Goal: Task Accomplishment & Management: Use online tool/utility

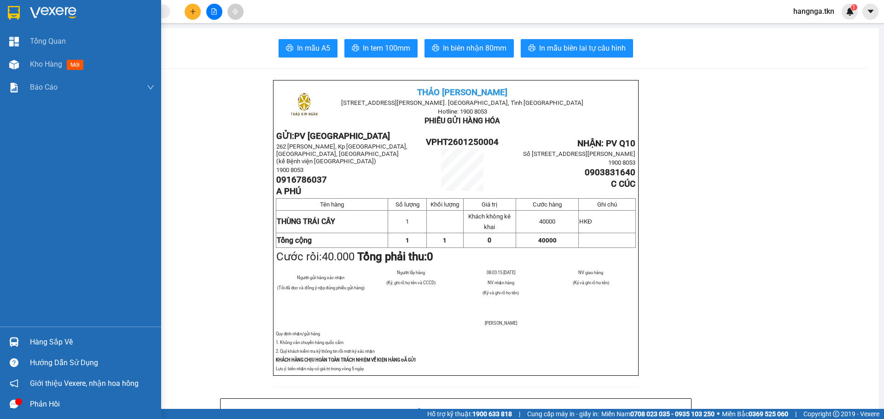
click at [47, 342] on div "Hàng sắp về" at bounding box center [92, 343] width 124 height 14
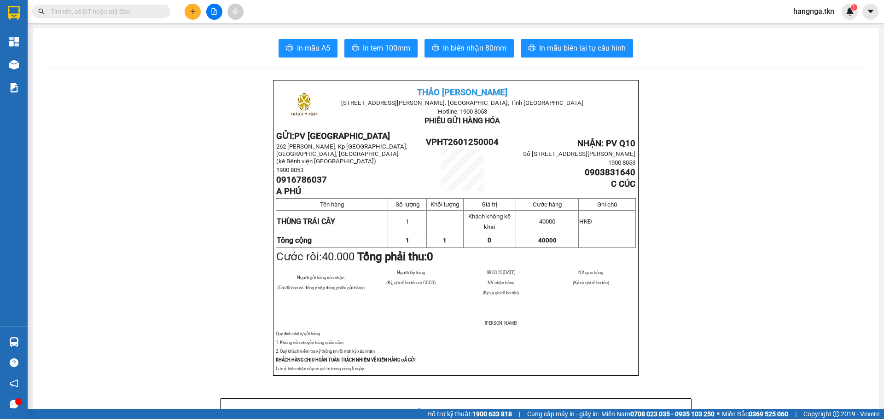
click at [158, 240] on section "Kết quả tìm kiếm ( 0 ) Bộ lọc No Data hangnga.tkn 1 Tổng Quan Kho hàng mới Báo …" at bounding box center [442, 209] width 884 height 419
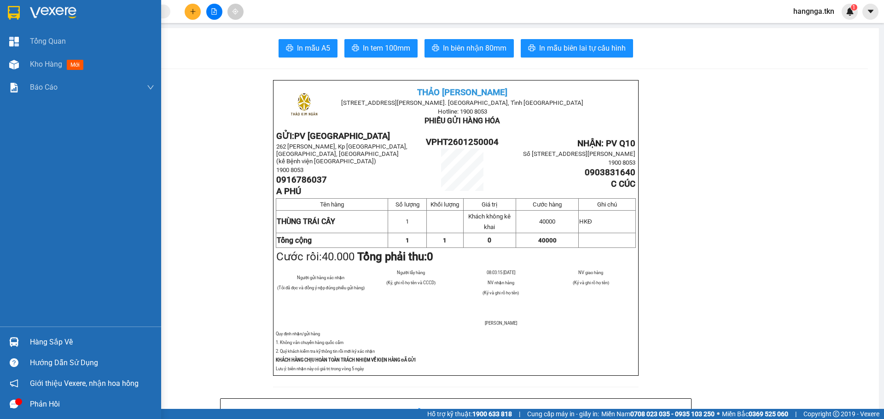
click at [24, 14] on div at bounding box center [80, 15] width 161 height 30
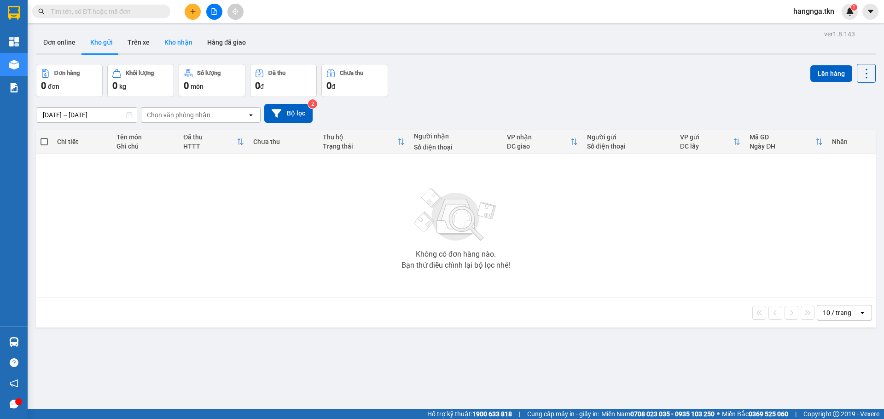
click at [178, 46] on button "Kho nhận" at bounding box center [178, 42] width 43 height 22
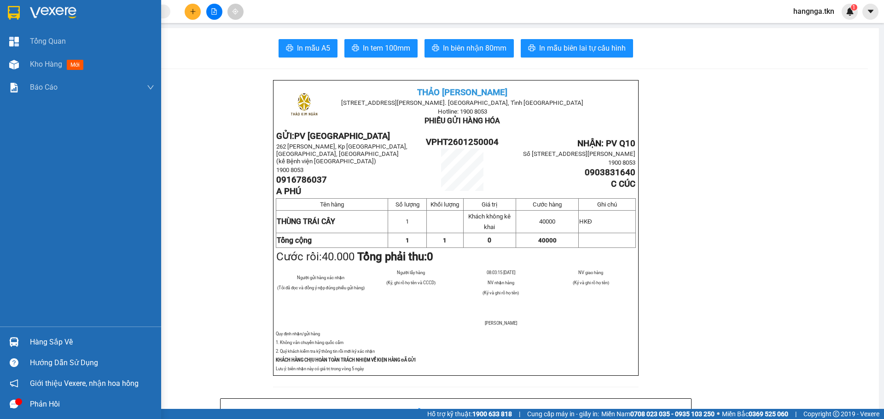
click at [31, 342] on div "Hàng sắp về" at bounding box center [92, 343] width 124 height 14
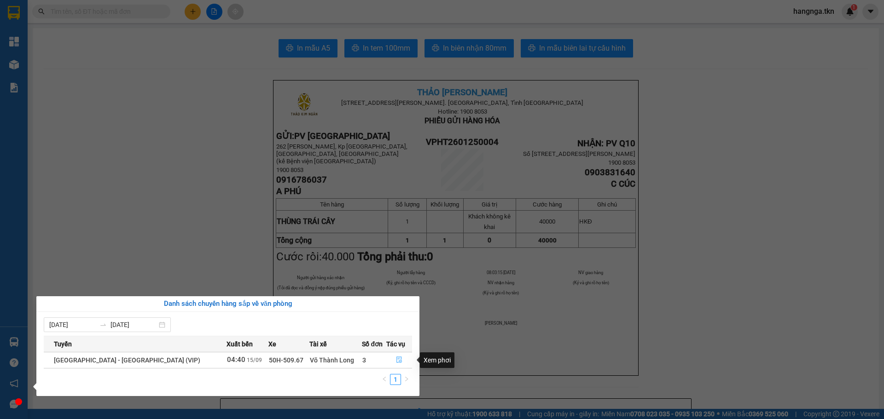
click at [396, 358] on icon "file-done" at bounding box center [399, 360] width 6 height 6
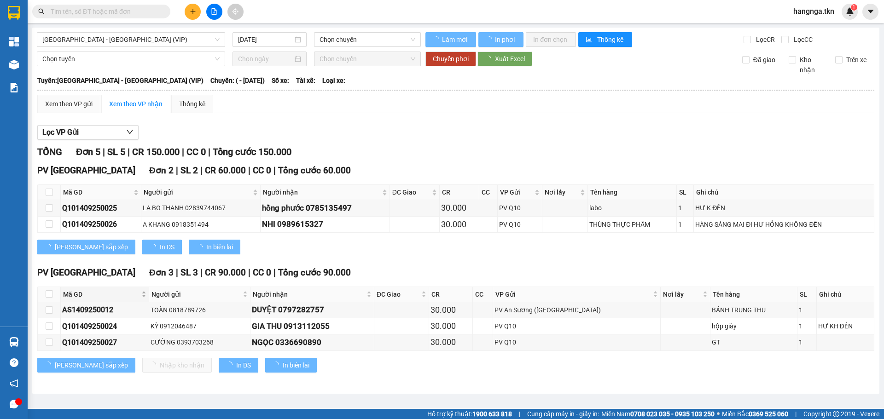
type input "[DATE]"
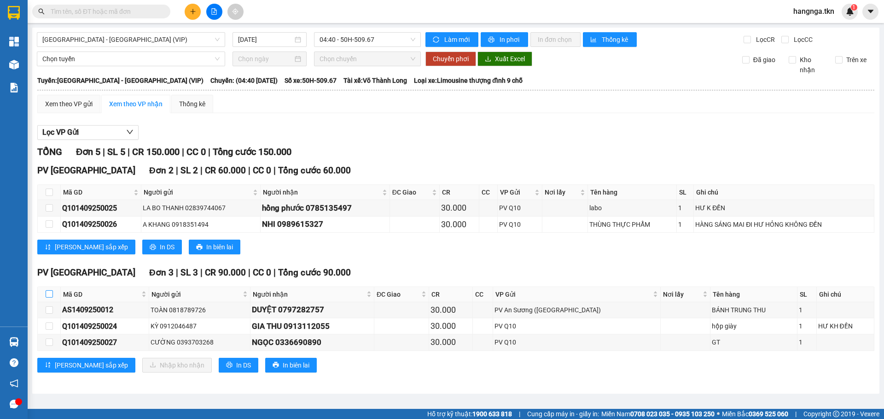
click at [50, 292] on input "checkbox" at bounding box center [49, 293] width 7 height 7
checkbox input "true"
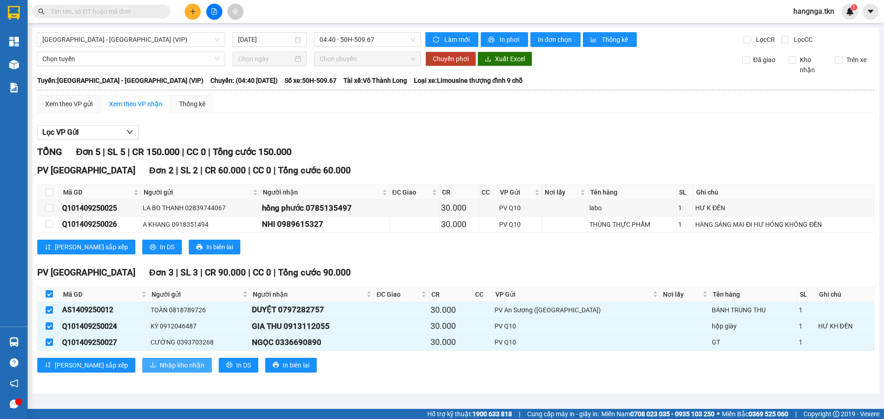
click at [160, 360] on span "Nhập kho nhận" at bounding box center [182, 365] width 45 height 10
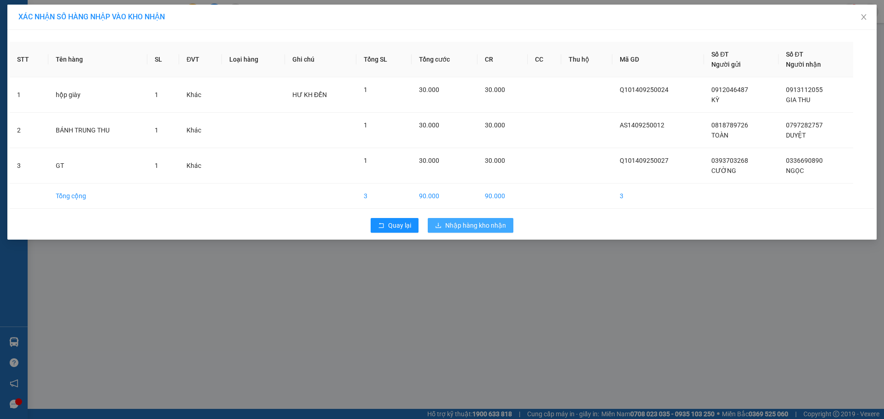
click at [476, 221] on span "Nhập hàng kho nhận" at bounding box center [475, 226] width 61 height 10
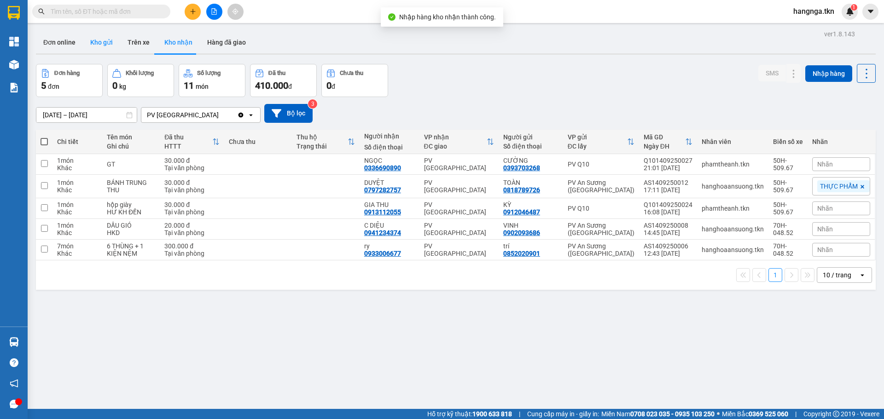
click at [98, 41] on button "Kho gửi" at bounding box center [101, 42] width 37 height 22
